Goal: Information Seeking & Learning: Learn about a topic

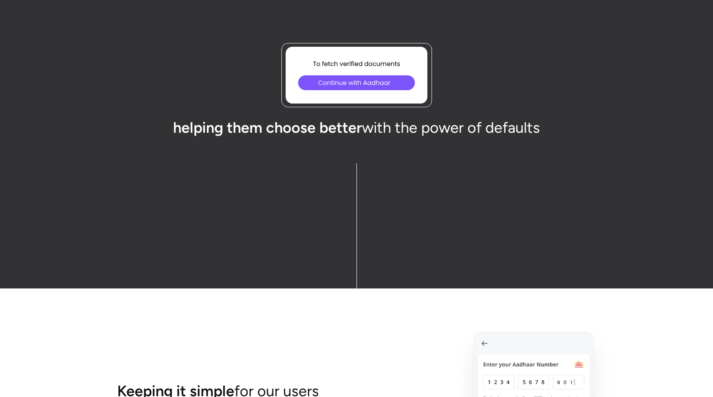
scroll to position [2992, 0]
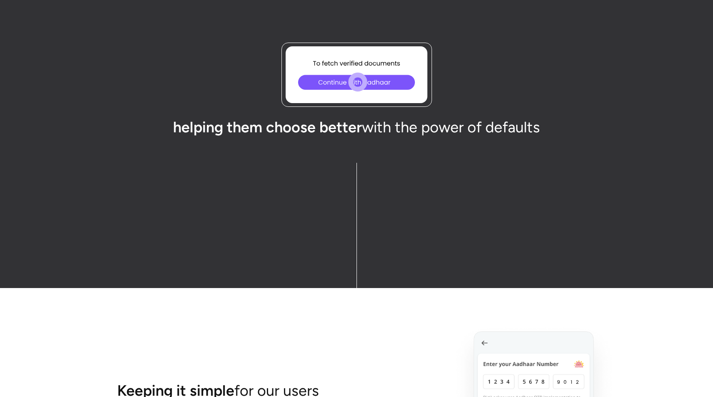
click at [342, 83] on icon "Continue with Aadhaar" at bounding box center [340, 82] width 3 height 3
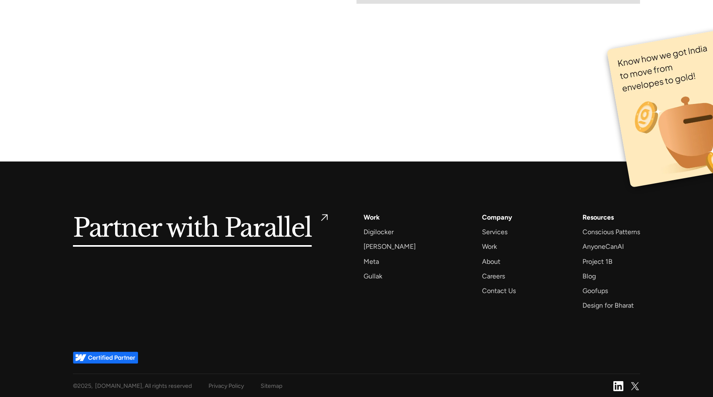
scroll to position [5686, 0]
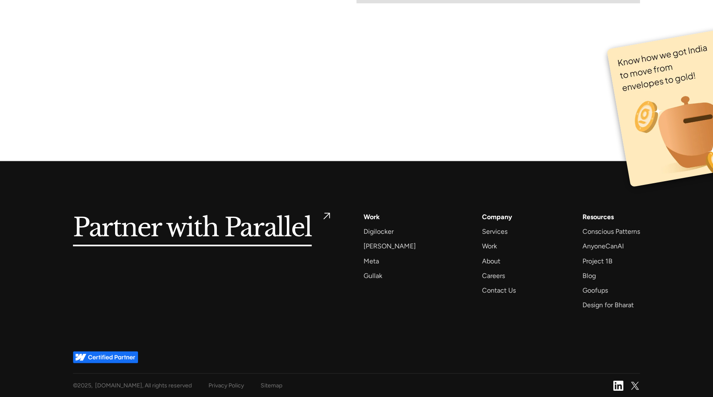
click at [263, 230] on h5 "Partner with Parallel" at bounding box center [192, 228] width 239 height 34
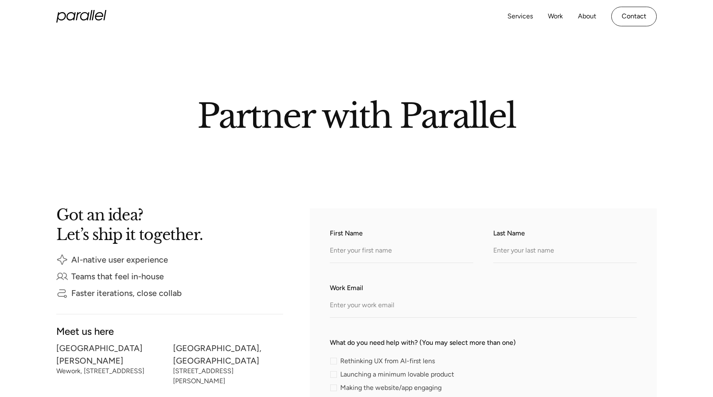
click at [93, 15] on icon "home" at bounding box center [81, 16] width 50 height 13
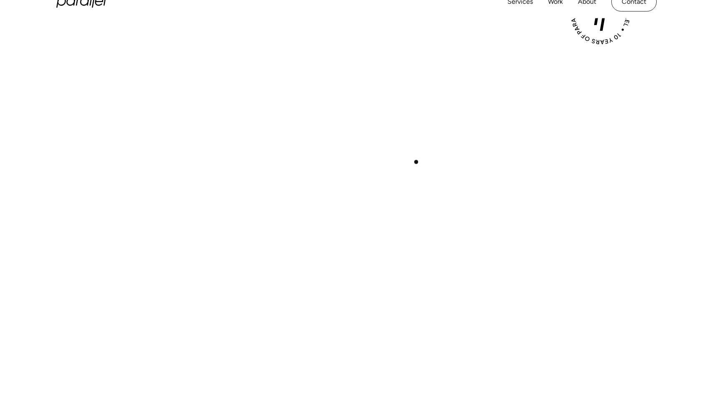
scroll to position [83, 0]
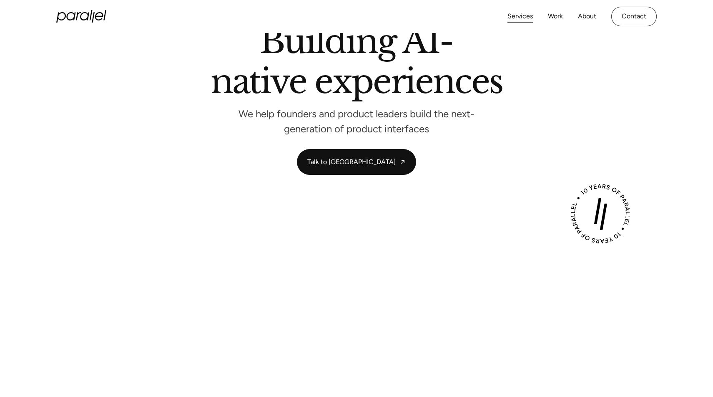
click at [522, 15] on link "Services" at bounding box center [520, 16] width 25 height 12
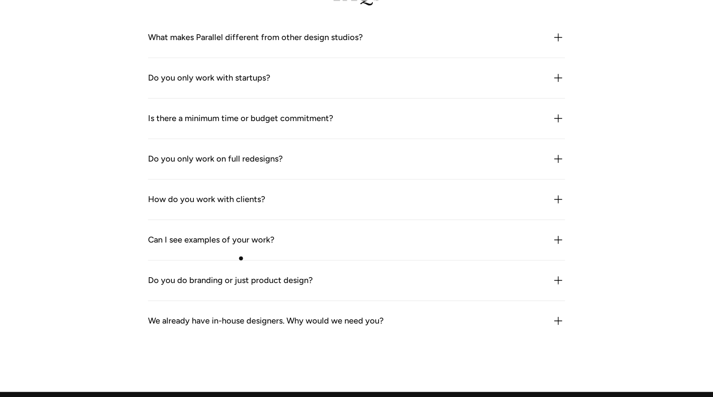
scroll to position [2617, 0]
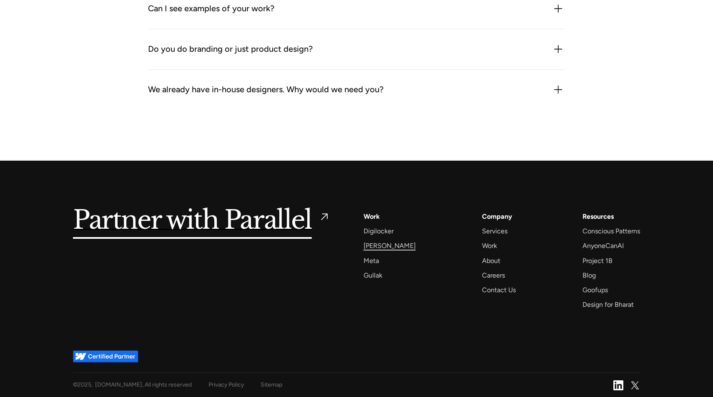
click at [378, 242] on div "[PERSON_NAME]" at bounding box center [390, 245] width 52 height 11
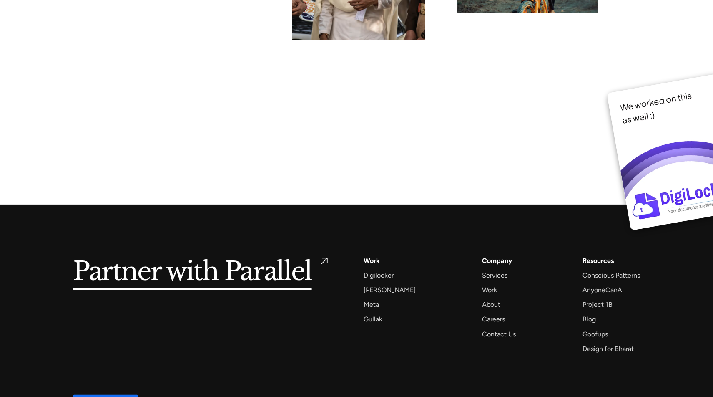
scroll to position [6425, 0]
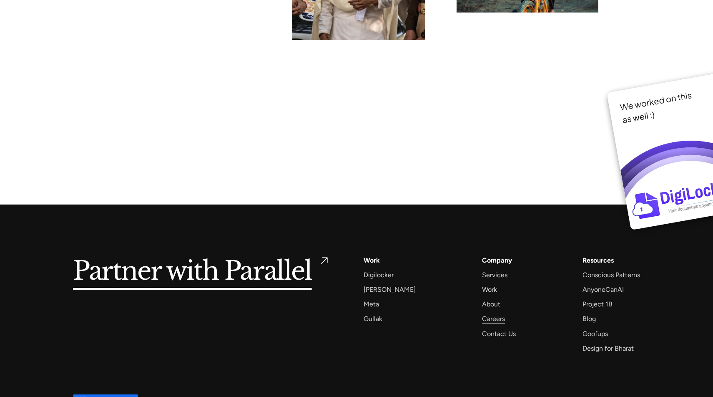
click at [483, 313] on div "Careers" at bounding box center [493, 318] width 23 height 11
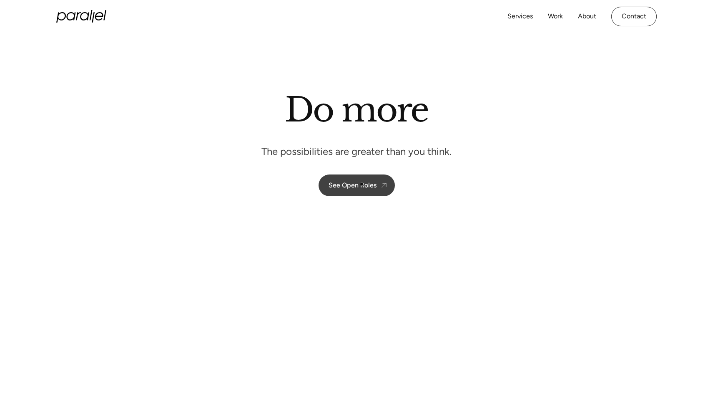
click at [362, 184] on div "See Open Roles" at bounding box center [353, 185] width 48 height 8
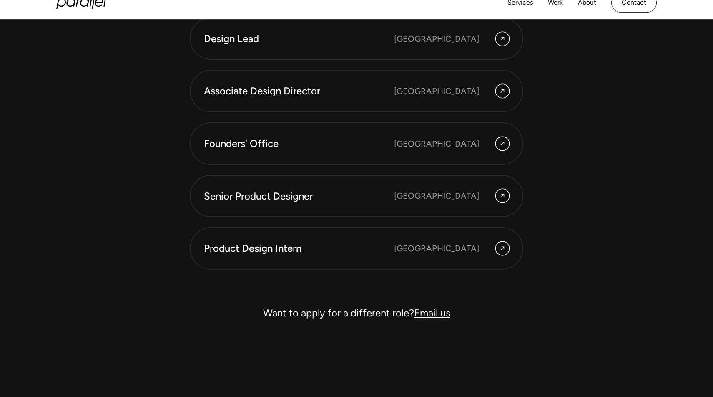
scroll to position [2371, 0]
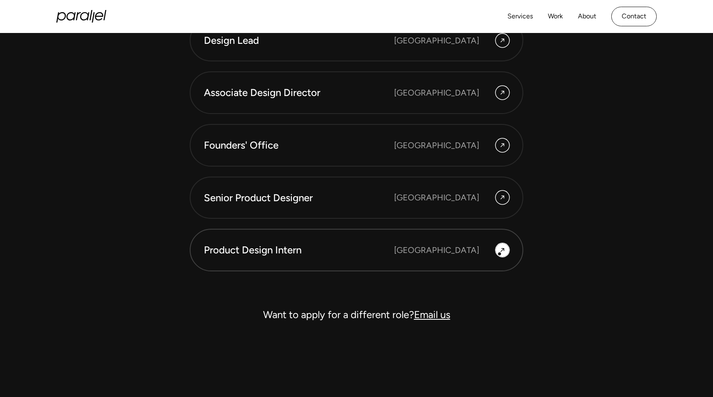
click at [500, 254] on icon at bounding box center [502, 250] width 7 height 10
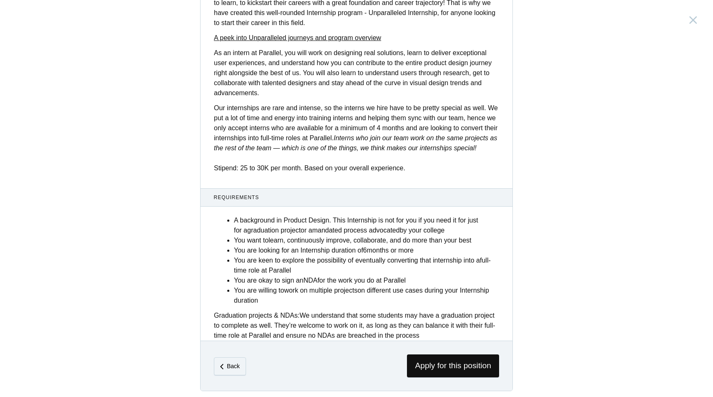
scroll to position [248, 0]
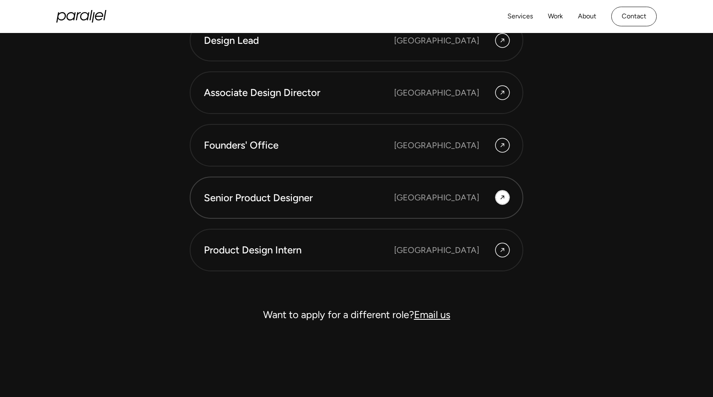
click at [468, 200] on div "[GEOGRAPHIC_DATA]" at bounding box center [436, 197] width 85 height 13
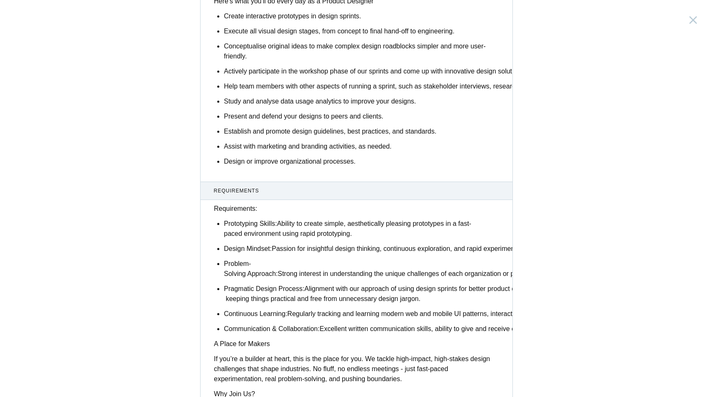
scroll to position [601, 0]
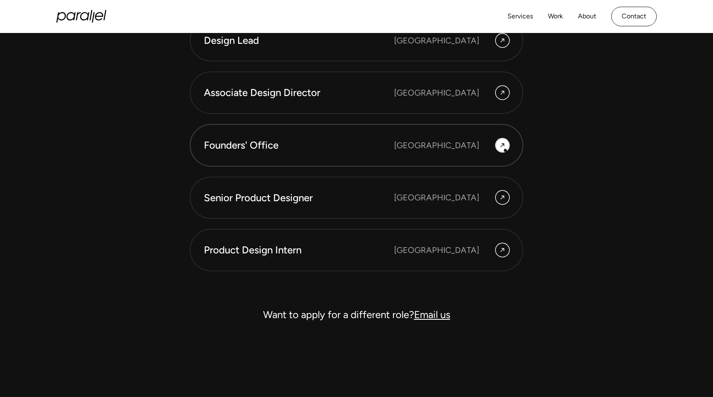
click at [506, 150] on div at bounding box center [502, 145] width 7 height 10
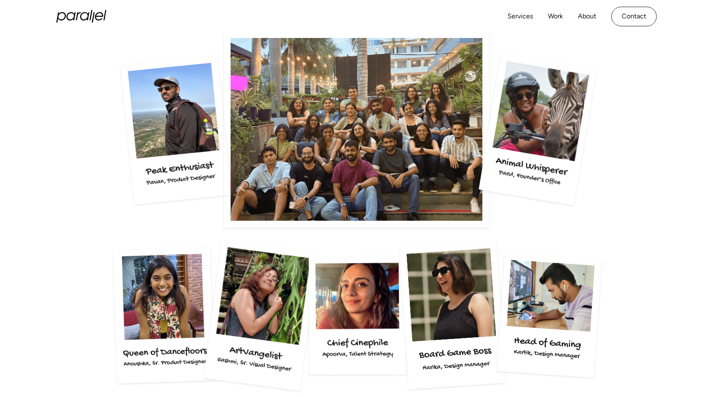
scroll to position [1511, 0]
